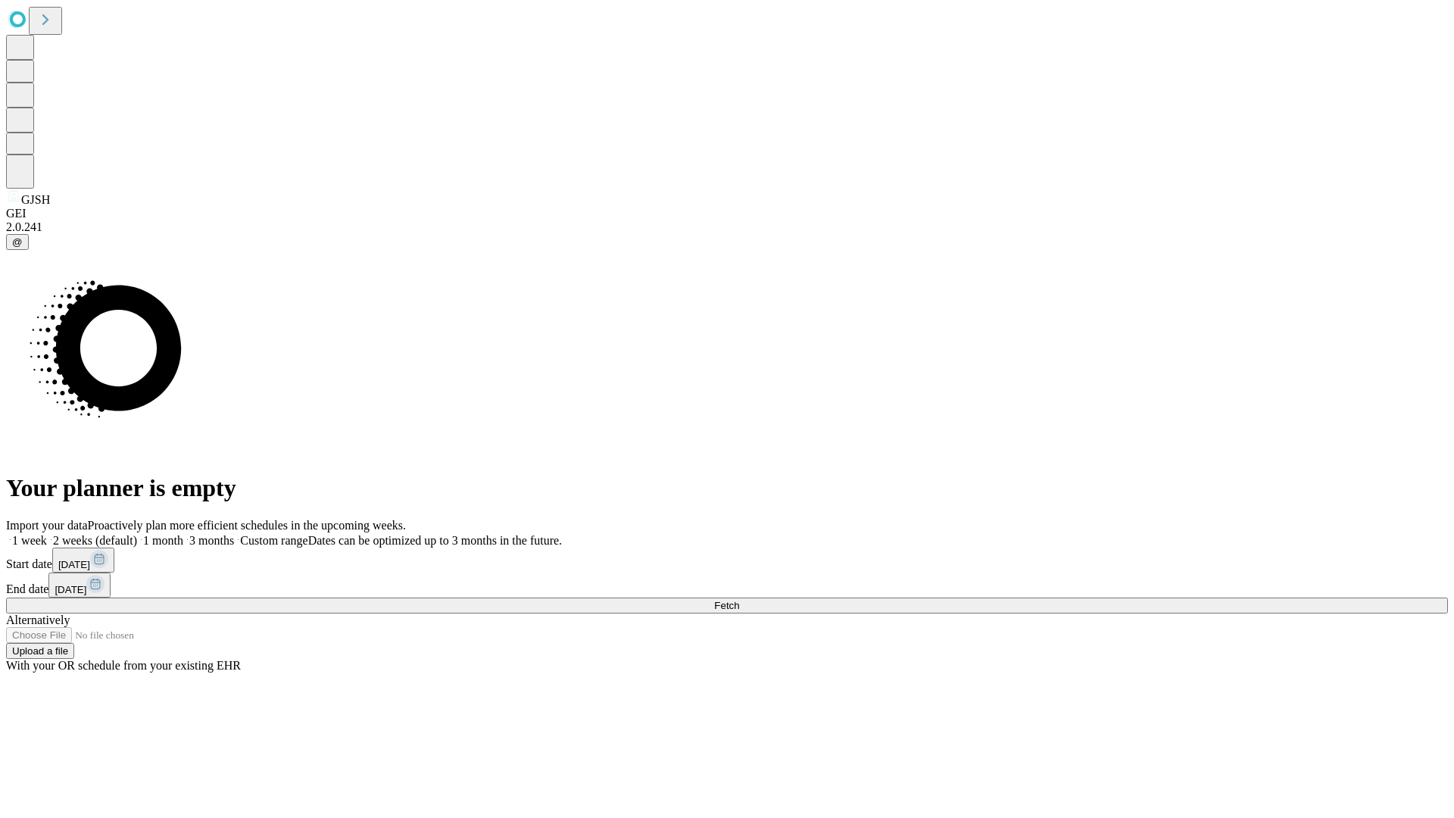
click at [739, 600] on span "Fetch" at bounding box center [726, 605] width 25 height 11
